Goal: Find specific page/section: Find specific page/section

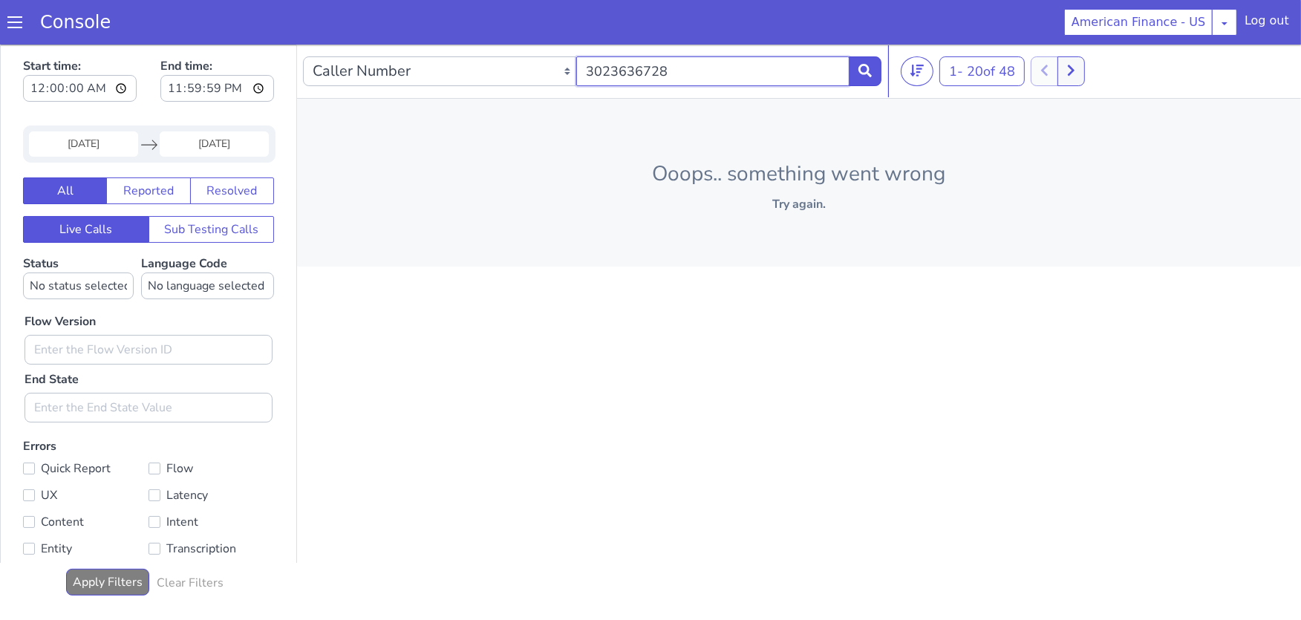
click at [737, 76] on input "3023636728" at bounding box center [712, 71] width 273 height 30
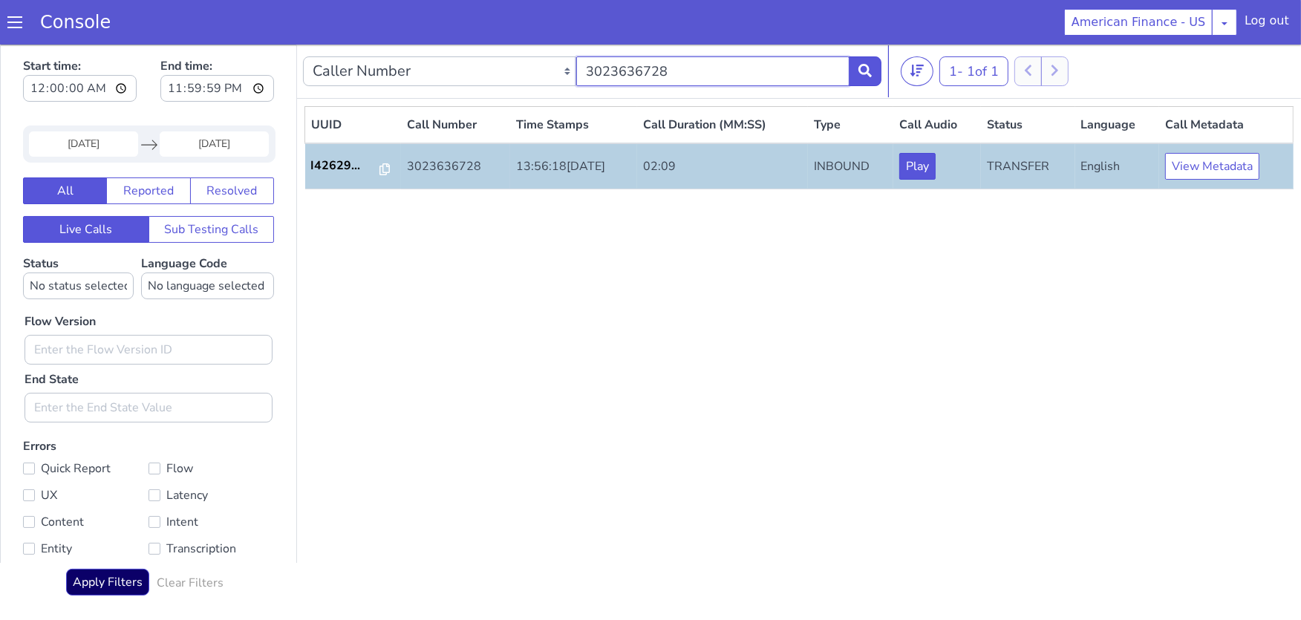
drag, startPoint x: 737, startPoint y: 76, endPoint x: 888, endPoint y: 199, distance: 194.7
click at [888, 199] on div "Caller Number Call UUID Custom Parameter 3023636728 1 - 1 of [PHONE_NUMBER] UUI…" at bounding box center [799, 327] width 1004 height 565
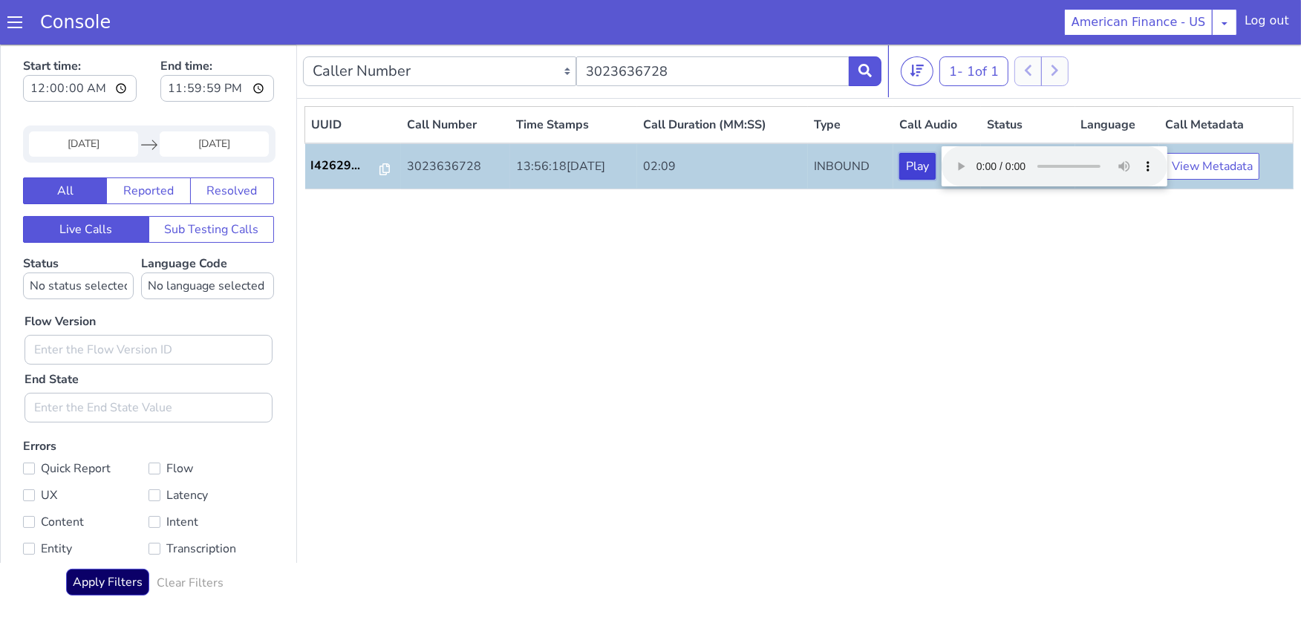
click at [935, 159] on button "Play" at bounding box center [917, 166] width 36 height 27
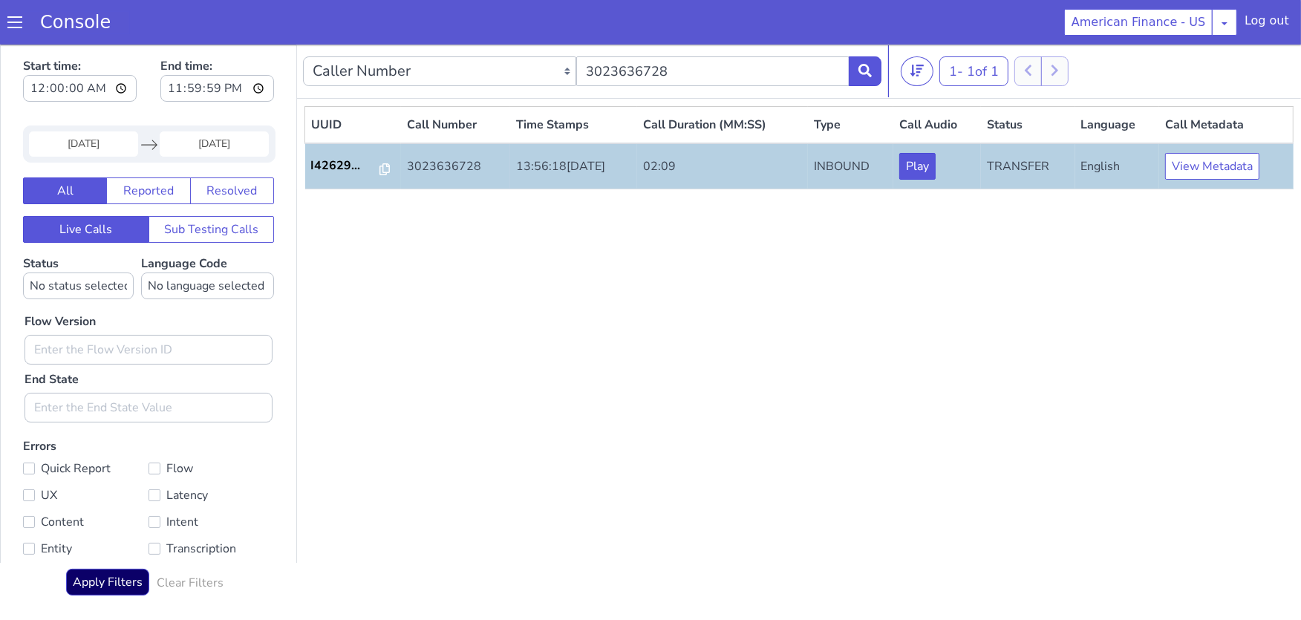
click at [64, 19] on link "Console" at bounding box center [75, 22] width 106 height 21
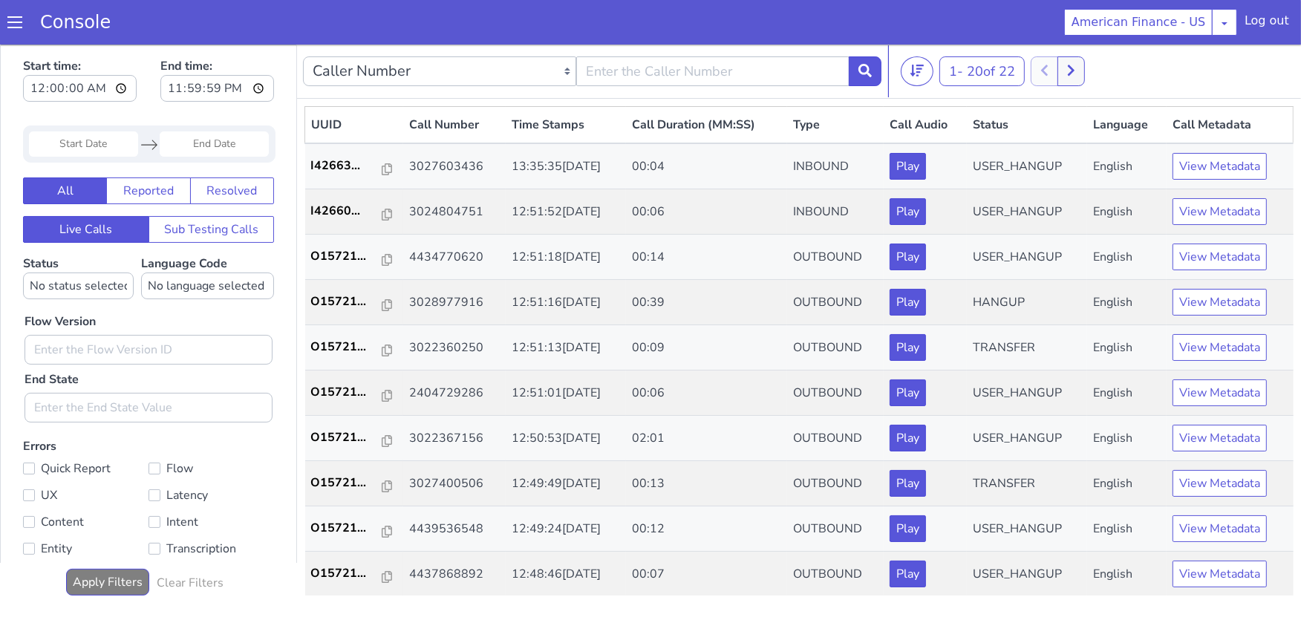
click at [1282, 24] on div "Log out" at bounding box center [1266, 24] width 45 height 24
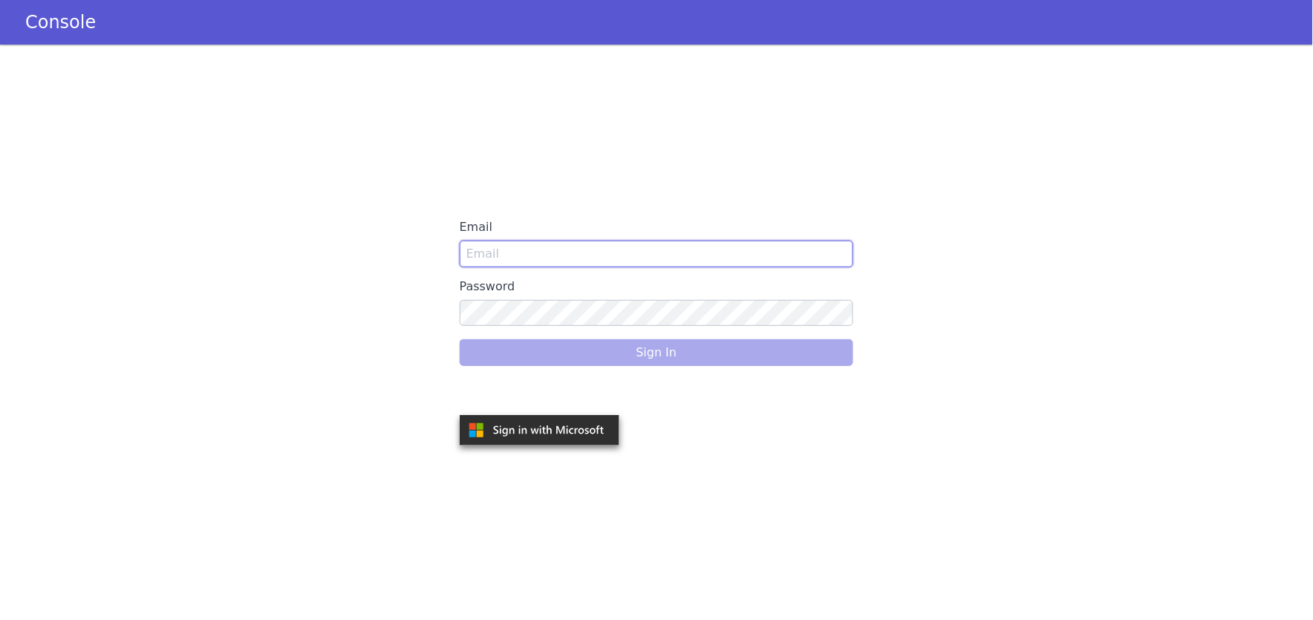
type input "[PERSON_NAME][EMAIL_ADDRESS][DOMAIN_NAME]"
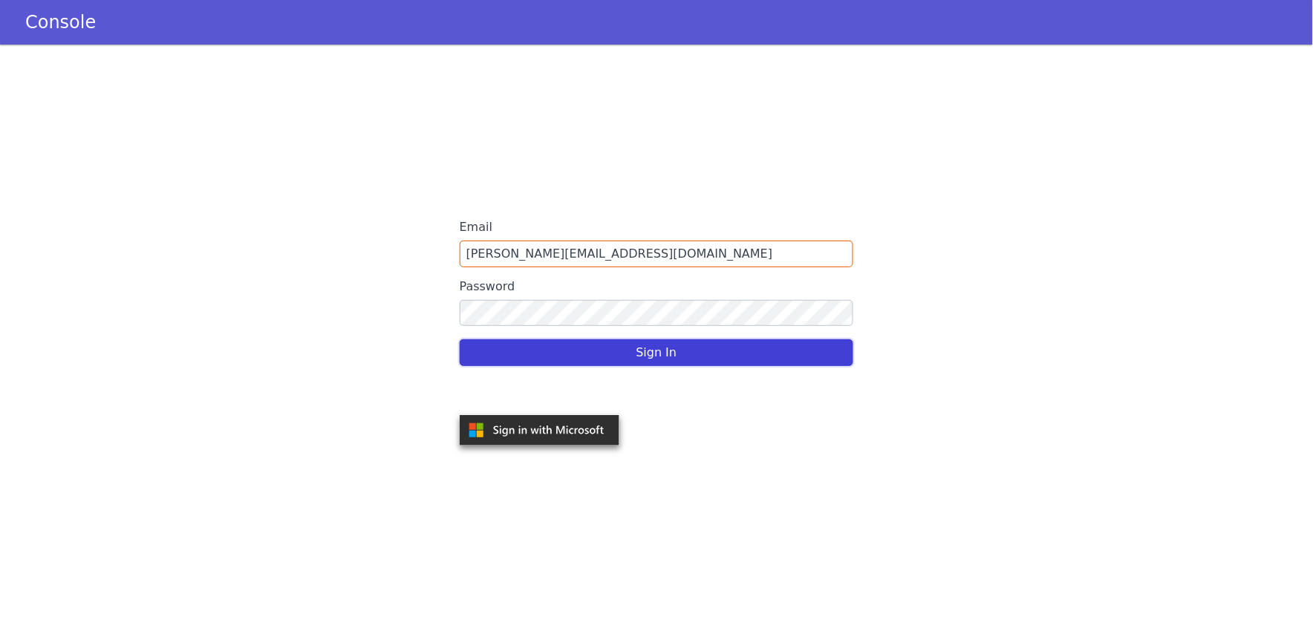
click at [616, 350] on button "Sign In" at bounding box center [656, 352] width 393 height 27
